Goal: Task Accomplishment & Management: Manage account settings

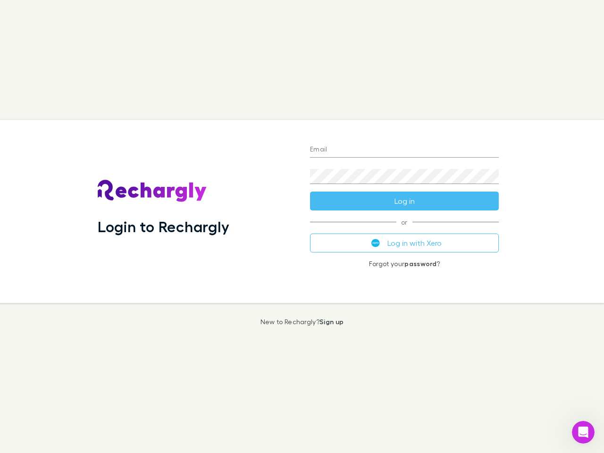
click at [302, 227] on div "Login to Rechargly" at bounding box center [196, 211] width 212 height 183
click at [405, 150] on input "Email" at bounding box center [404, 150] width 189 height 15
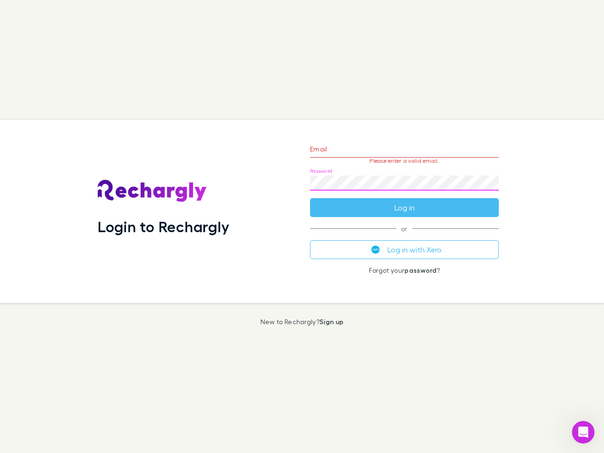
click at [405, 201] on form "Email Please enter a valid email. Password Log in" at bounding box center [404, 176] width 189 height 82
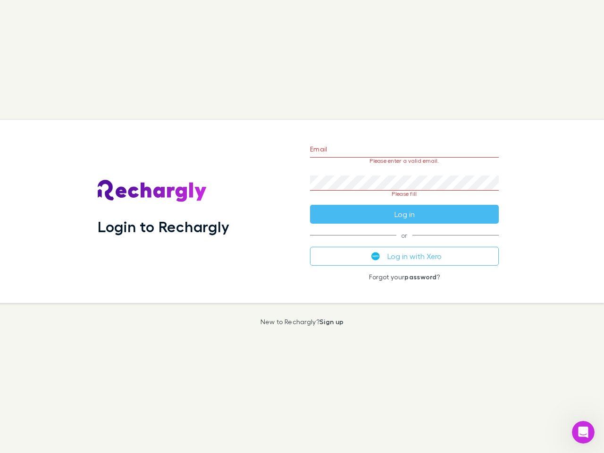
click at [405, 243] on div "Email Please enter a valid email. Password Please fill Log in or Log in with Xe…" at bounding box center [405, 211] width 204 height 183
click at [584, 432] on icon "Open Intercom Messenger" at bounding box center [584, 433] width 16 height 16
